Goal: Check status: Check status

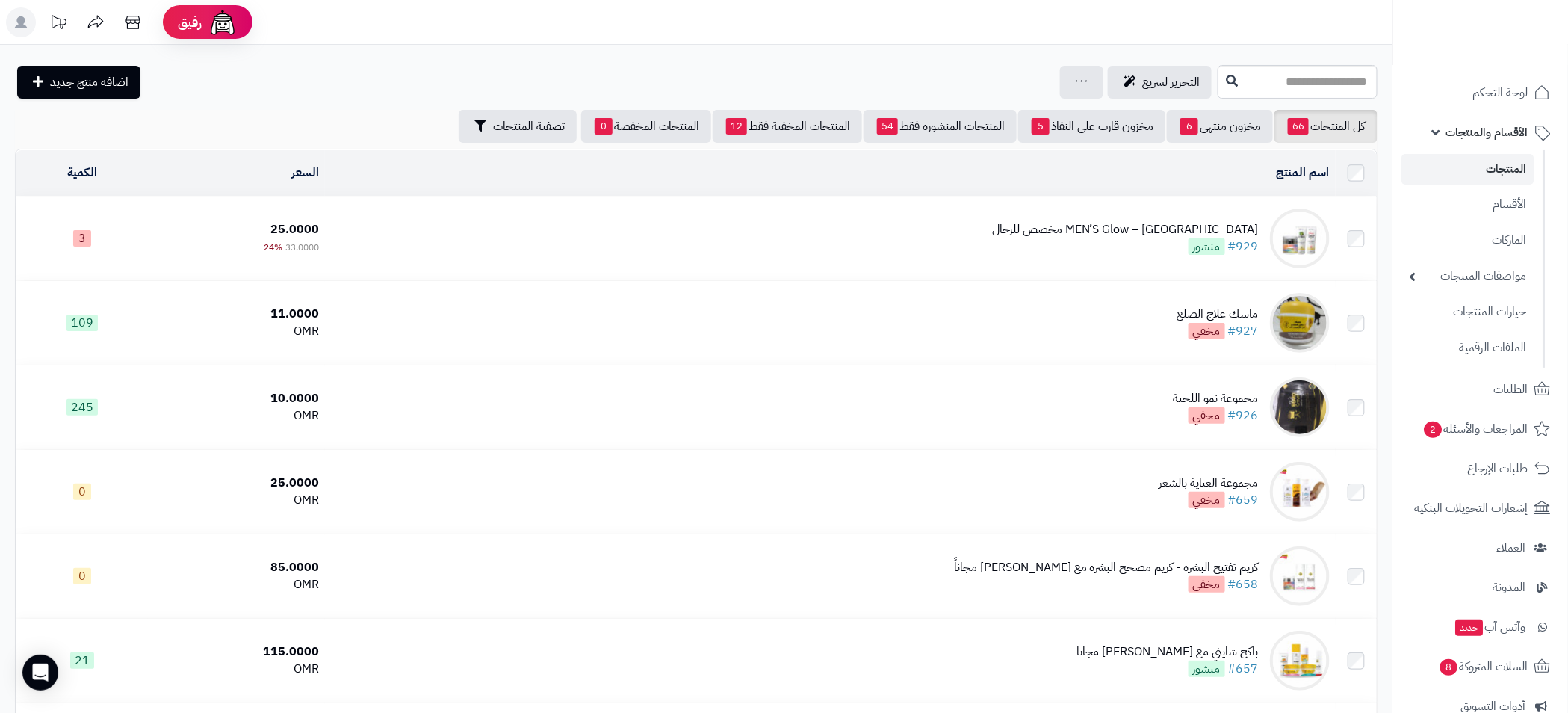
click at [1441, 137] on link "الأقسام والمنتجات" at bounding box center [1481, 132] width 157 height 36
click at [1444, 140] on link "الأقسام والمنتجات" at bounding box center [1481, 132] width 157 height 36
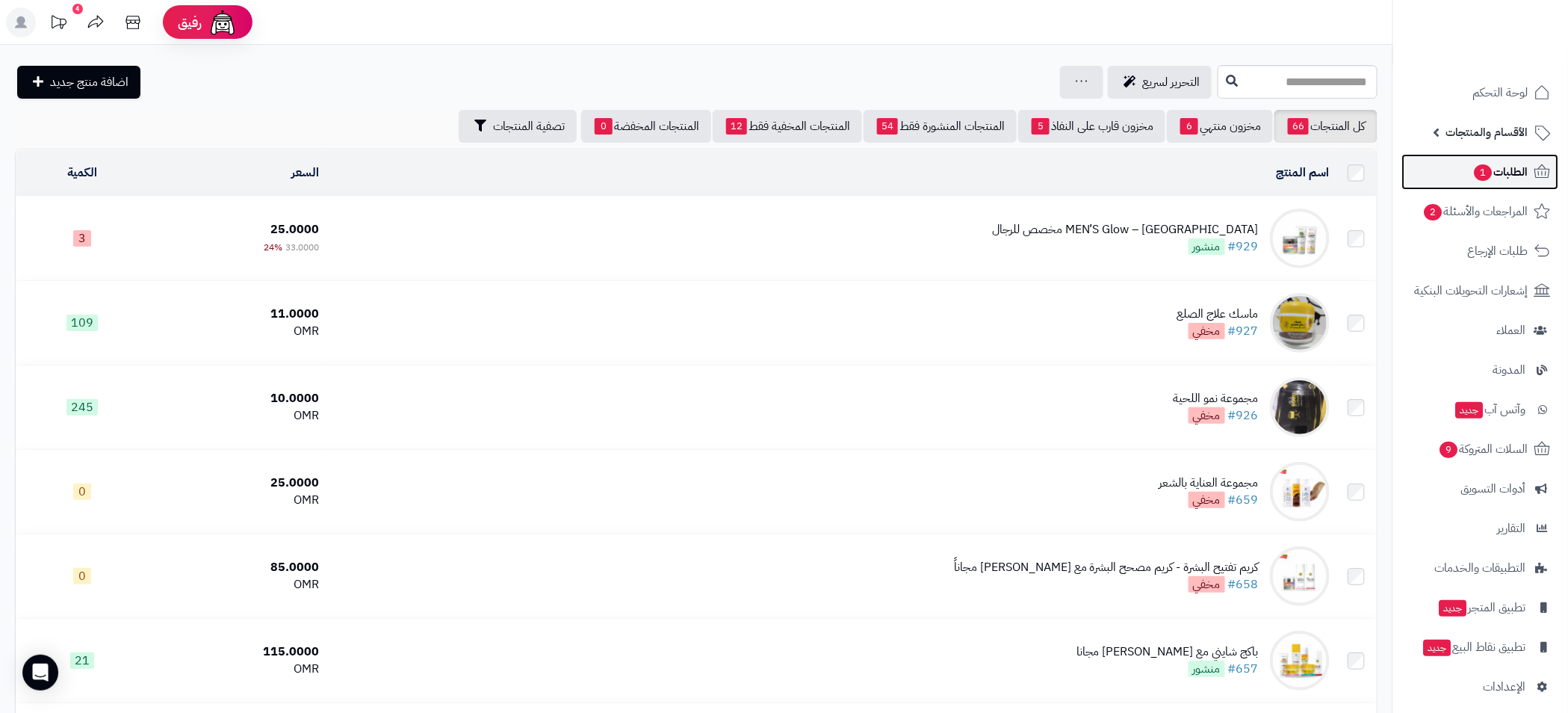
click at [1515, 177] on span "الطلبات 1" at bounding box center [1500, 172] width 55 height 21
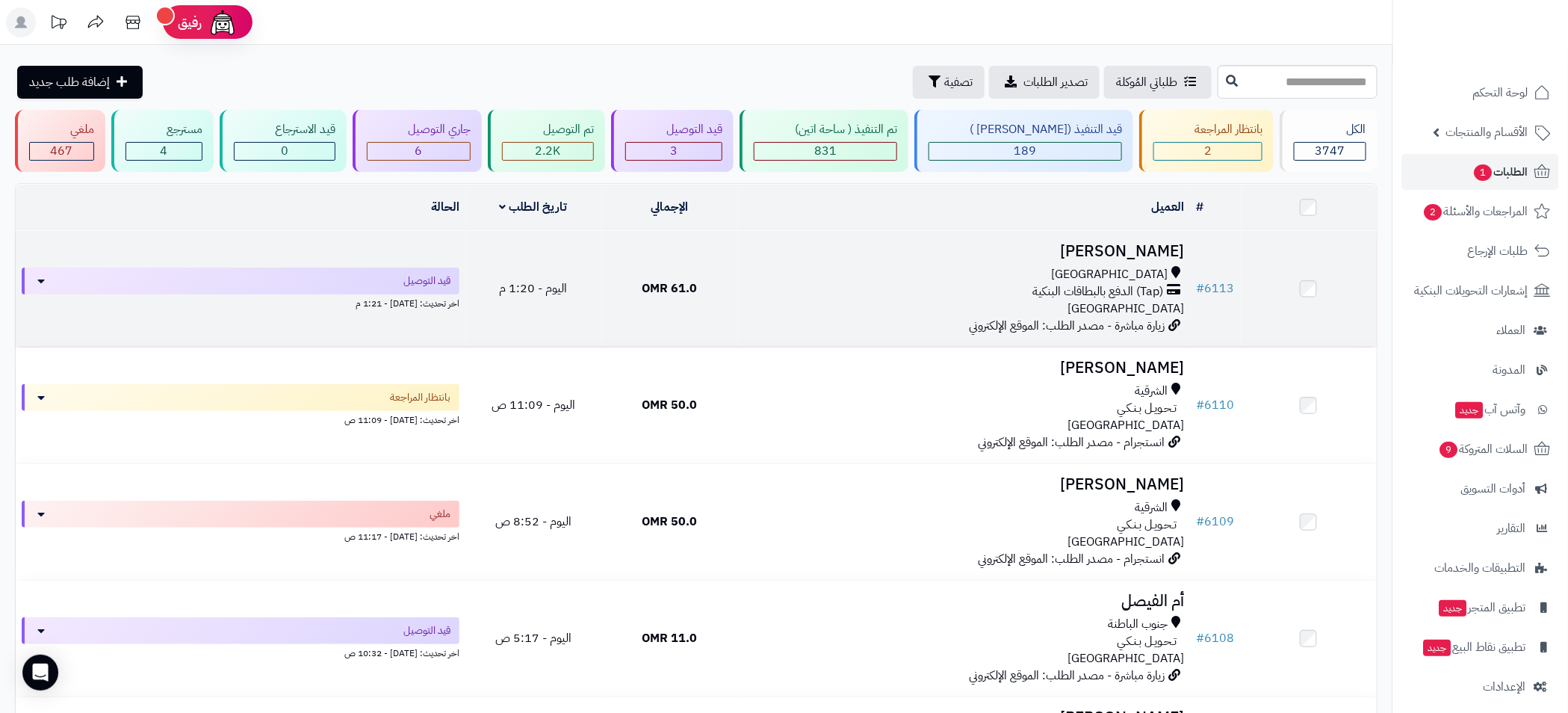
click at [843, 257] on td "M Alsiyabi مسقط (Tap) الدفع بالبطاقات البنكية عمان زيارة مباشرة - مصدر الطلب: ا…" at bounding box center [964, 289] width 454 height 115
click at [806, 295] on div "(Tap) الدفع بالبطاقات البنكية" at bounding box center [964, 291] width 442 height 17
